Goal: Task Accomplishment & Management: Complete application form

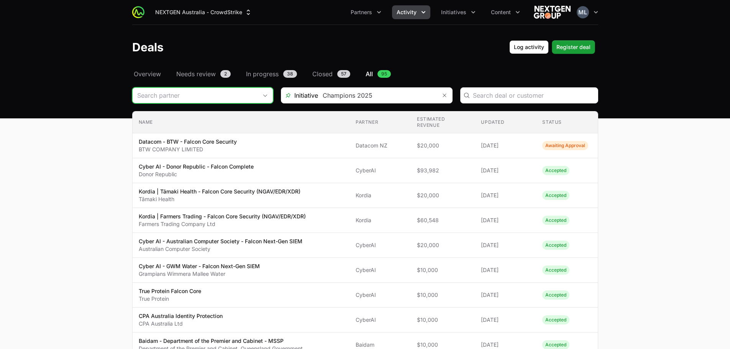
click at [213, 100] on input "Deals Filters" at bounding box center [195, 95] width 125 height 15
click at [260, 41] on div "Deals Log activity Log activity Register deal Register deal" at bounding box center [365, 47] width 466 height 14
click at [369, 14] on span "Partners" at bounding box center [361, 12] width 21 height 8
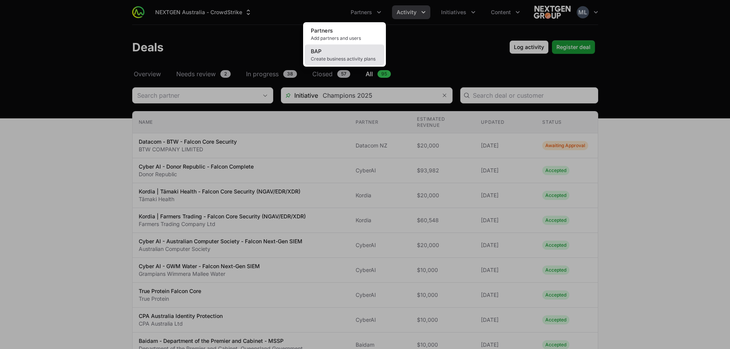
click at [338, 52] on link "BAP Create business activity plans" at bounding box center [345, 54] width 80 height 21
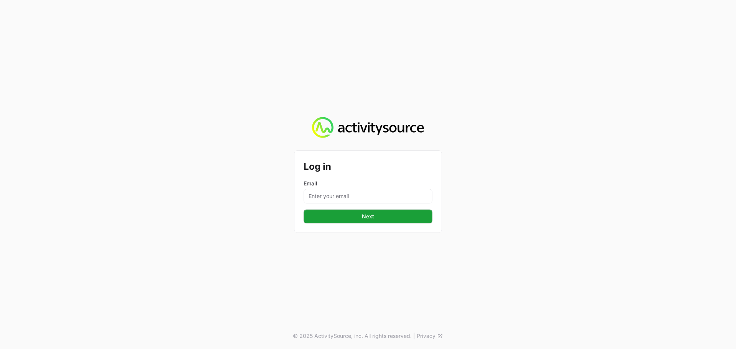
click at [364, 205] on form "Log in Email Next Next" at bounding box center [367, 192] width 129 height 64
drag, startPoint x: 367, startPoint y: 199, endPoint x: 369, endPoint y: 203, distance: 5.0
click at [367, 199] on input "Email" at bounding box center [367, 196] width 129 height 15
type input "[PERSON_NAME][EMAIL_ADDRESS][DOMAIN_NAME]"
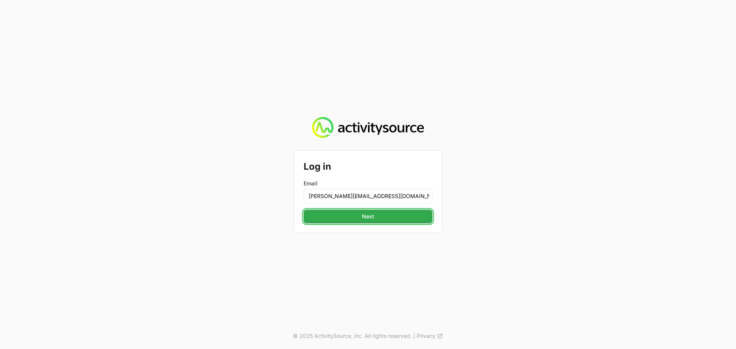
click at [386, 219] on span "Next" at bounding box center [368, 216] width 120 height 9
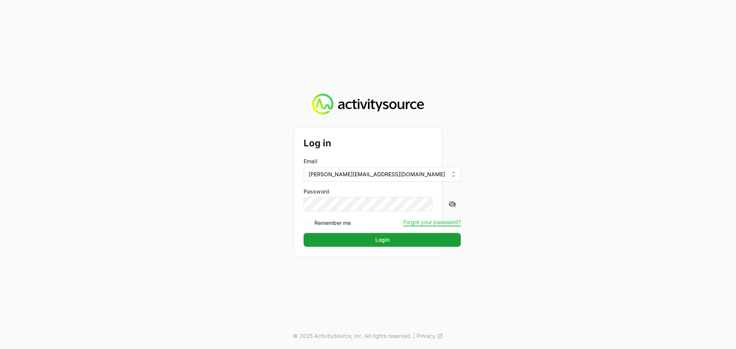
click at [330, 214] on form "Log in Email [PERSON_NAME][EMAIL_ADDRESS][DOMAIN_NAME] Password Remember me For…" at bounding box center [367, 191] width 129 height 110
click at [361, 235] on span "Login" at bounding box center [382, 239] width 148 height 9
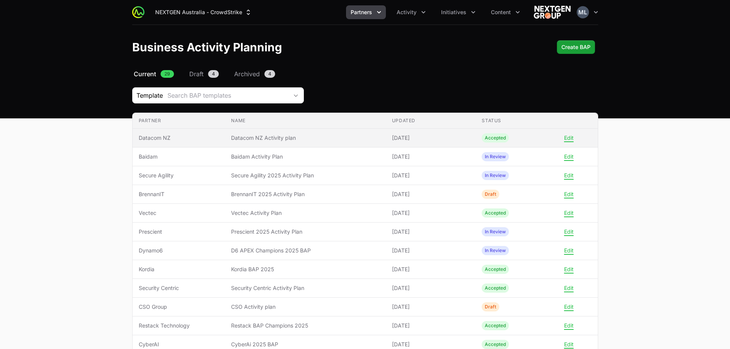
click at [251, 138] on span "Datacom NZ Activity plan" at bounding box center [305, 138] width 148 height 8
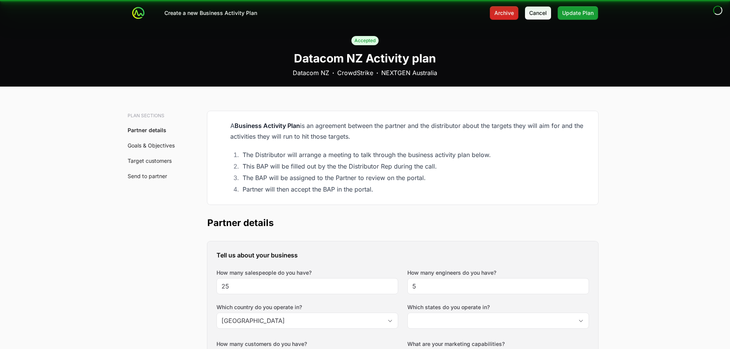
type input "[GEOGRAPHIC_DATA], [GEOGRAPHIC_DATA], [GEOGRAPHIC_DATA], [GEOGRAPHIC_DATA], [GE…"
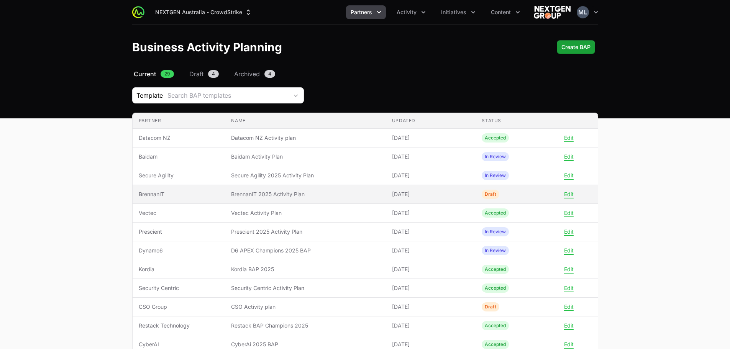
click at [292, 191] on span "BrennanIT 2025 Activity Plan" at bounding box center [305, 194] width 148 height 8
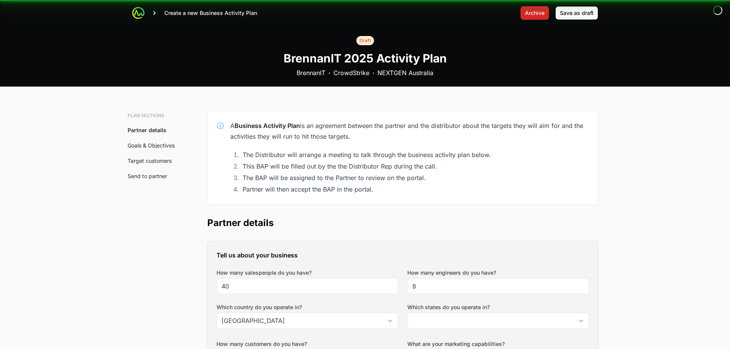
type input "[GEOGRAPHIC_DATA], [GEOGRAPHIC_DATA], [GEOGRAPHIC_DATA], [GEOGRAPHIC_DATA], [GE…"
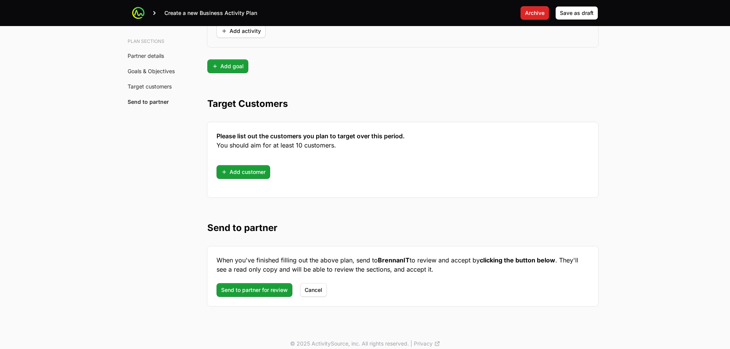
scroll to position [2091, 0]
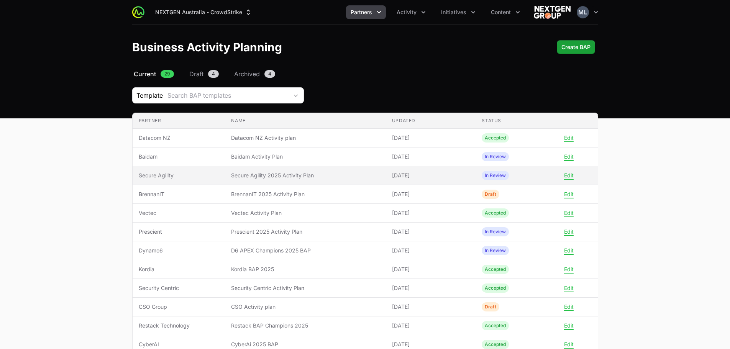
click at [308, 178] on span "Secure Agility 2025 Activity Plan" at bounding box center [305, 176] width 148 height 8
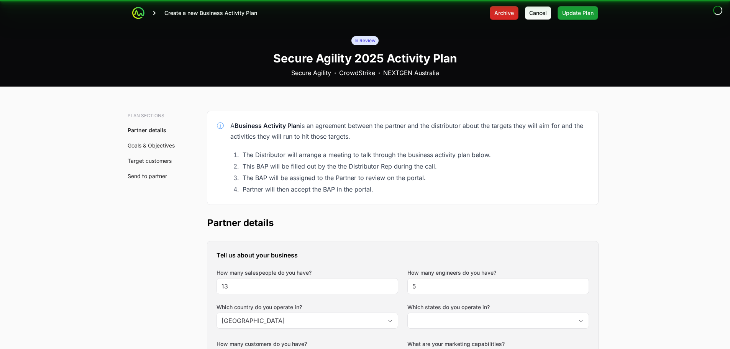
type input "[GEOGRAPHIC_DATA], [GEOGRAPHIC_DATA], [GEOGRAPHIC_DATA], [GEOGRAPHIC_DATA]"
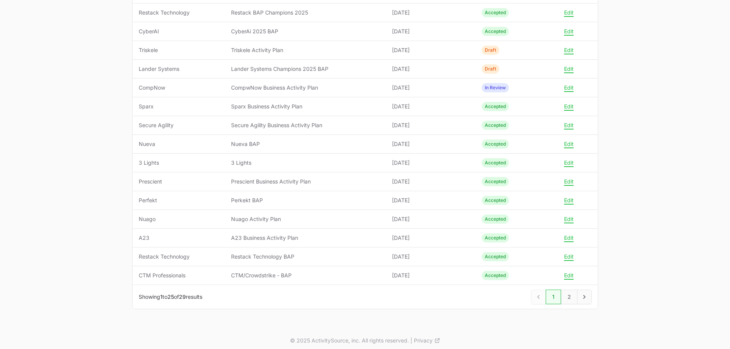
scroll to position [318, 0]
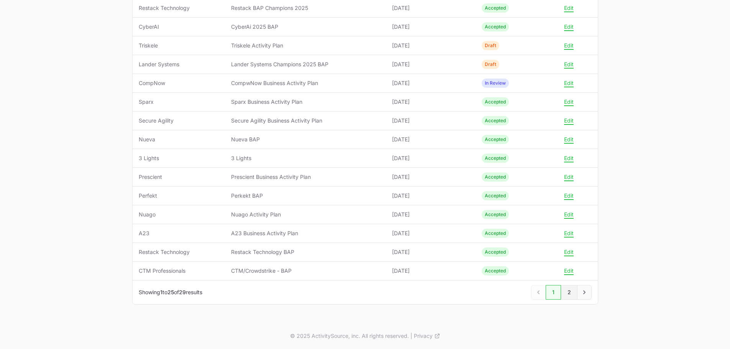
click at [565, 291] on link "2" at bounding box center [569, 292] width 16 height 15
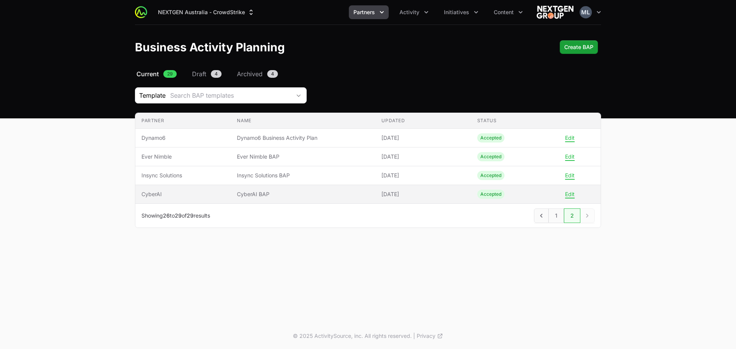
click at [371, 196] on td "Name CyberAI BAP" at bounding box center [303, 194] width 144 height 19
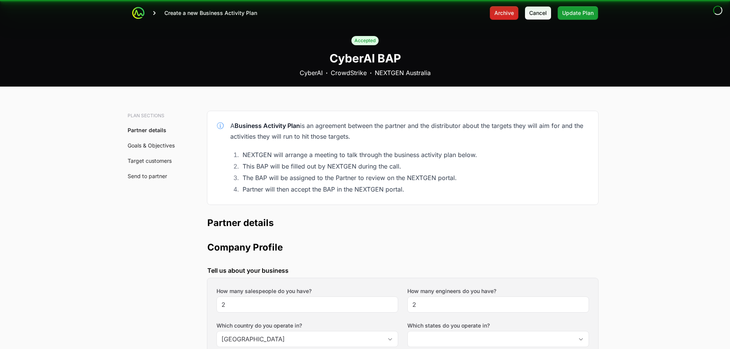
type input "[GEOGRAPHIC_DATA], [GEOGRAPHIC_DATA], [GEOGRAPHIC_DATA], [GEOGRAPHIC_DATA], [GE…"
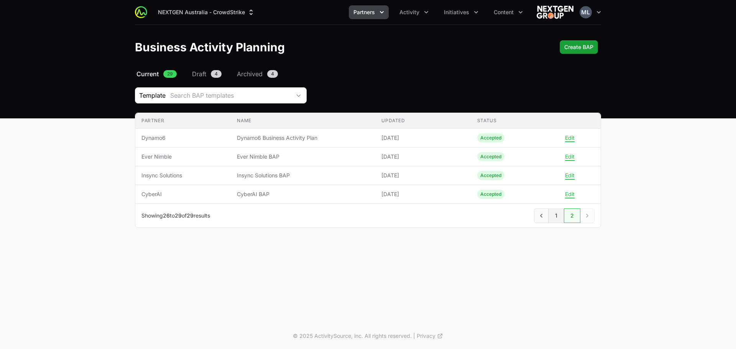
click at [552, 220] on link "1" at bounding box center [555, 215] width 15 height 15
